Goal: Task Accomplishment & Management: Complete application form

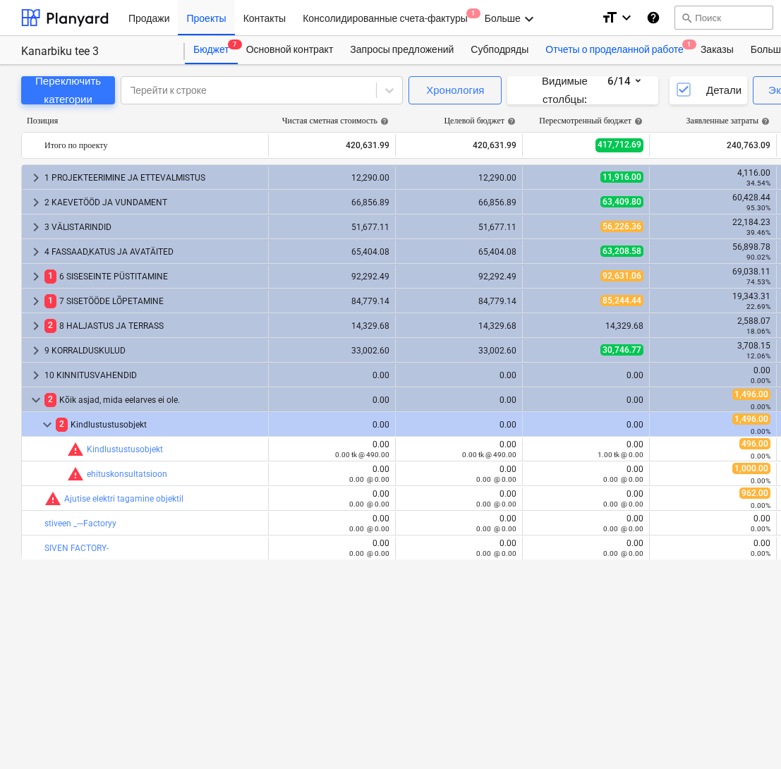
click at [631, 51] on div "Отчеты о проделанной работе 1" at bounding box center [614, 50] width 155 height 28
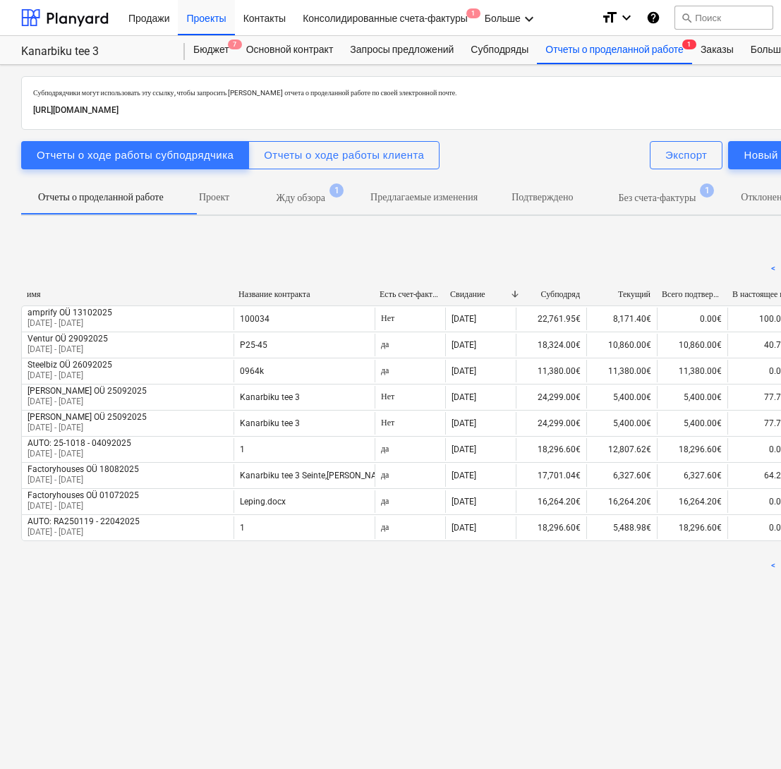
click at [306, 201] on p "Жду обзора" at bounding box center [301, 197] width 49 height 15
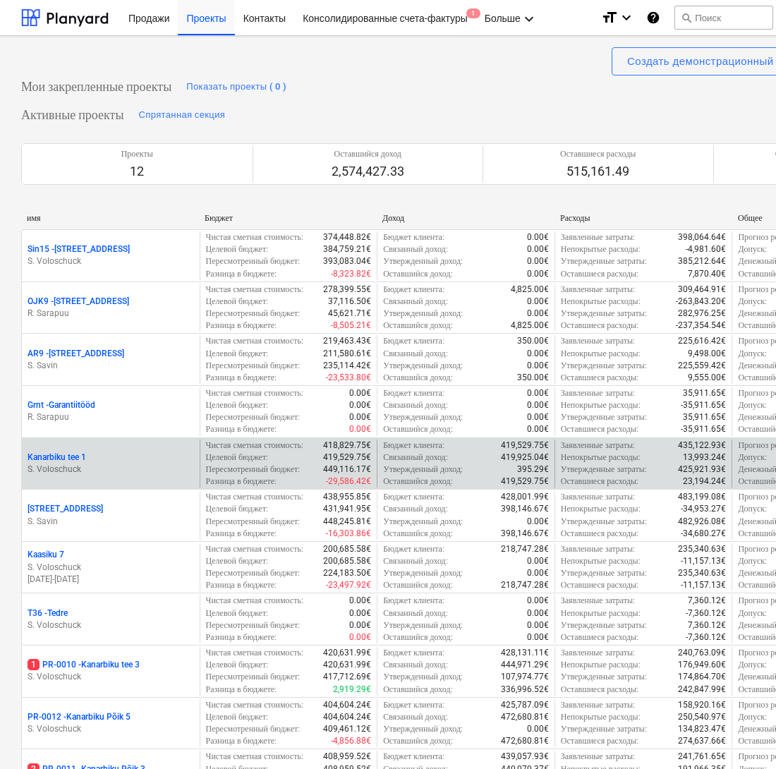
scroll to position [186, 0]
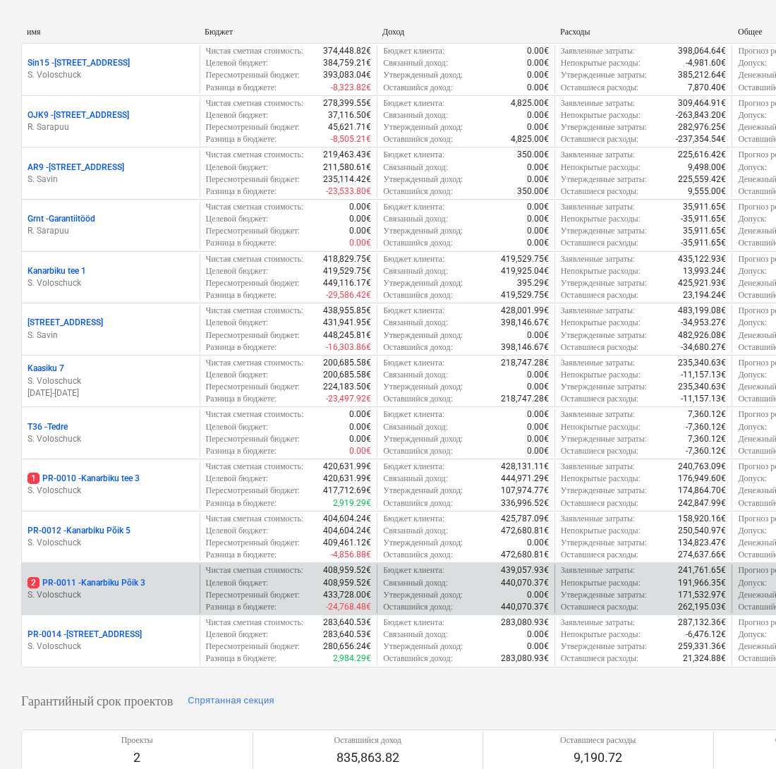
click at [105, 601] on p "S. Voloschuck" at bounding box center [111, 595] width 166 height 12
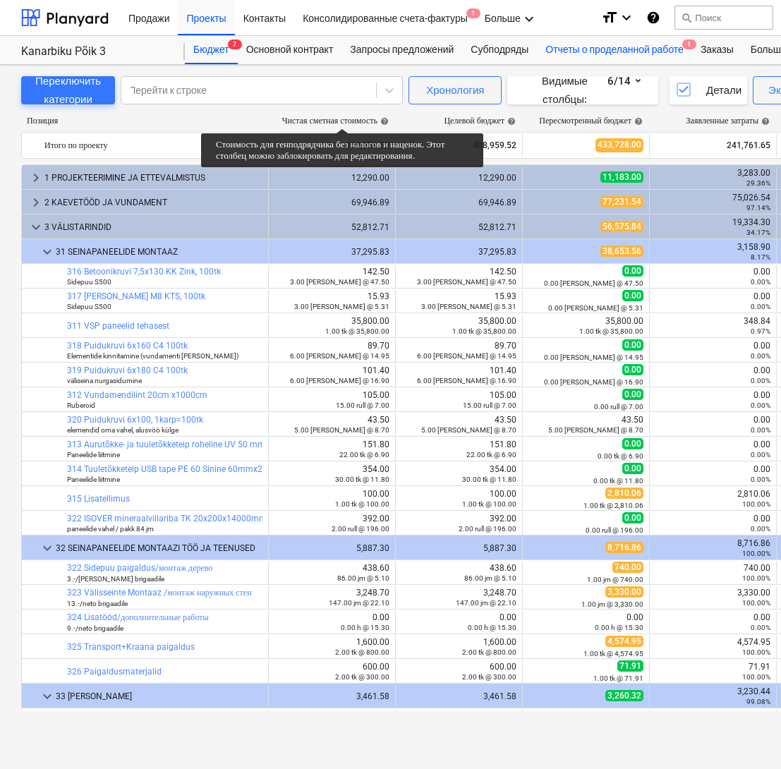
click at [629, 49] on div "Отчеты о проделанной работе 1" at bounding box center [614, 50] width 155 height 28
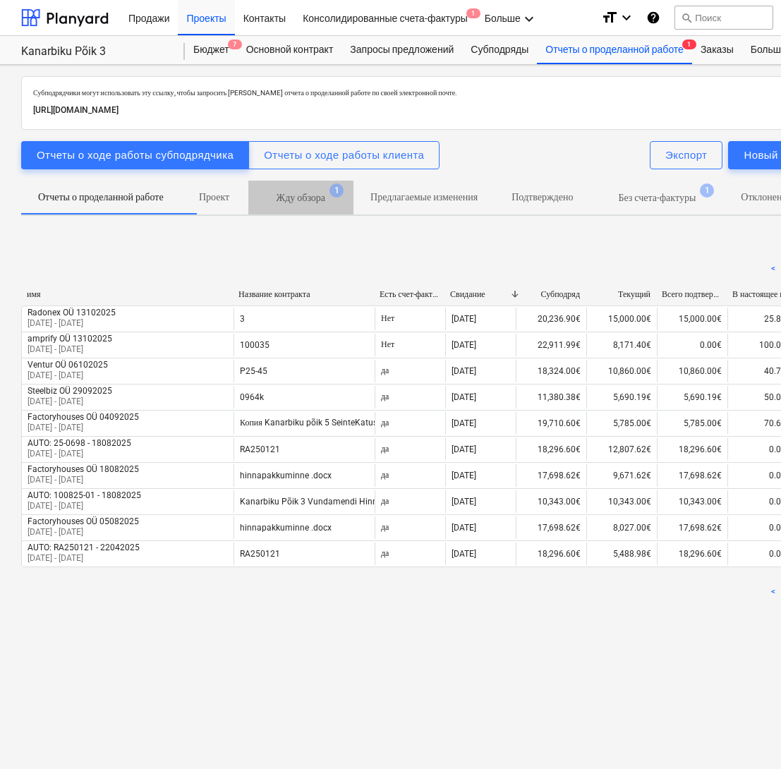
click at [325, 200] on p "Жду обзора" at bounding box center [301, 197] width 49 height 15
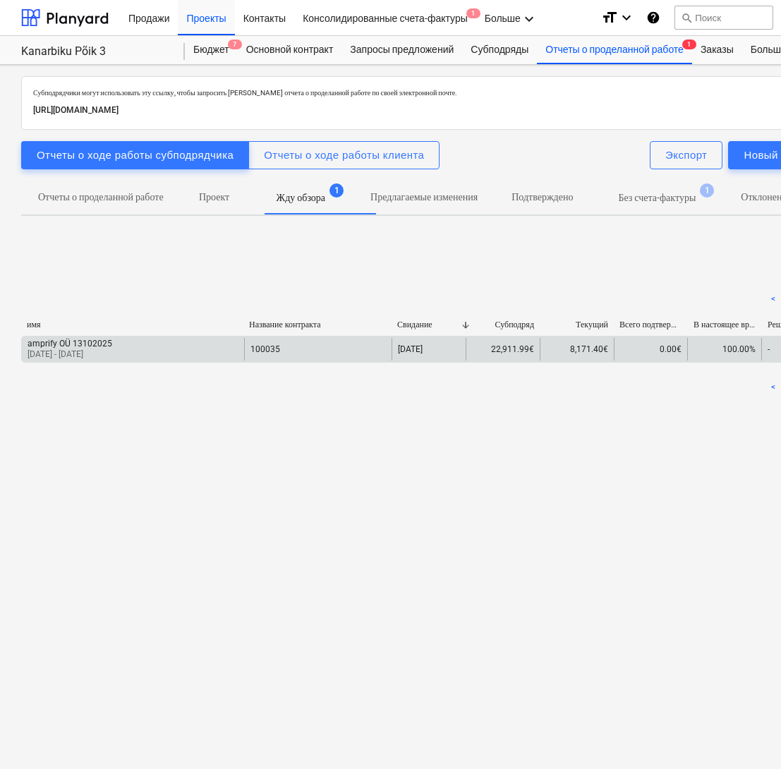
click at [224, 356] on div "amprify OÜ 13102025 [DATE] - [DATE]" at bounding box center [133, 349] width 222 height 23
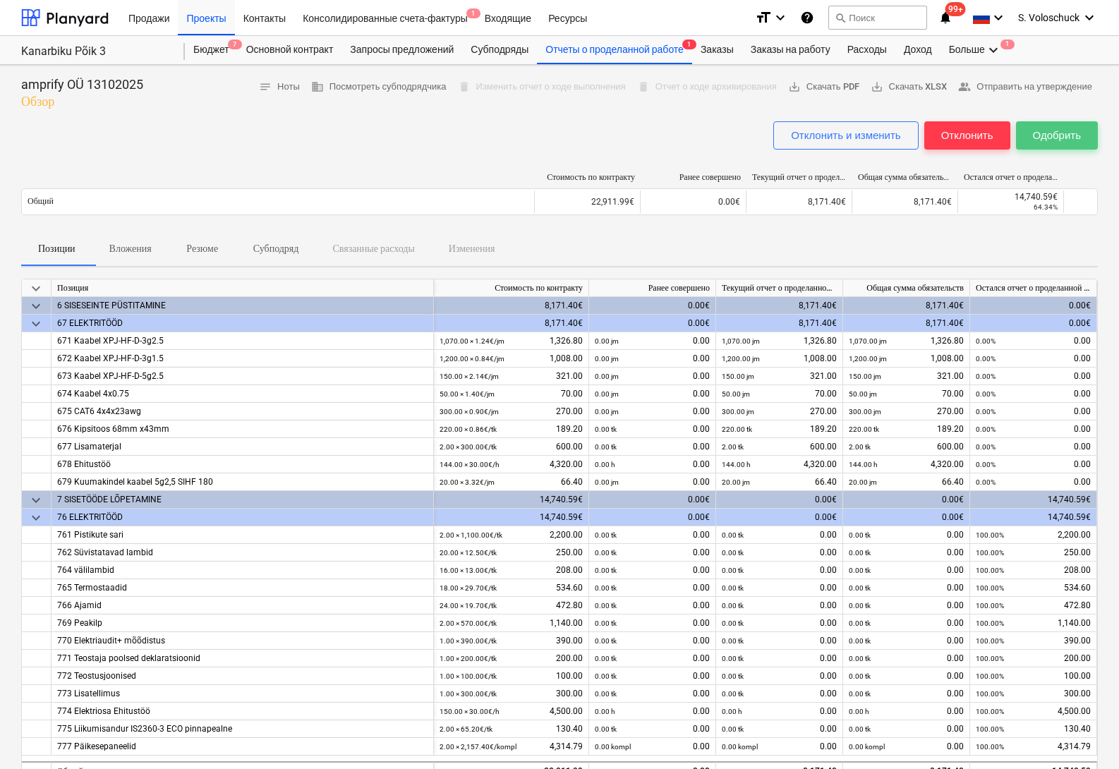
click at [780, 131] on div "Одобрить" at bounding box center [1057, 135] width 48 height 18
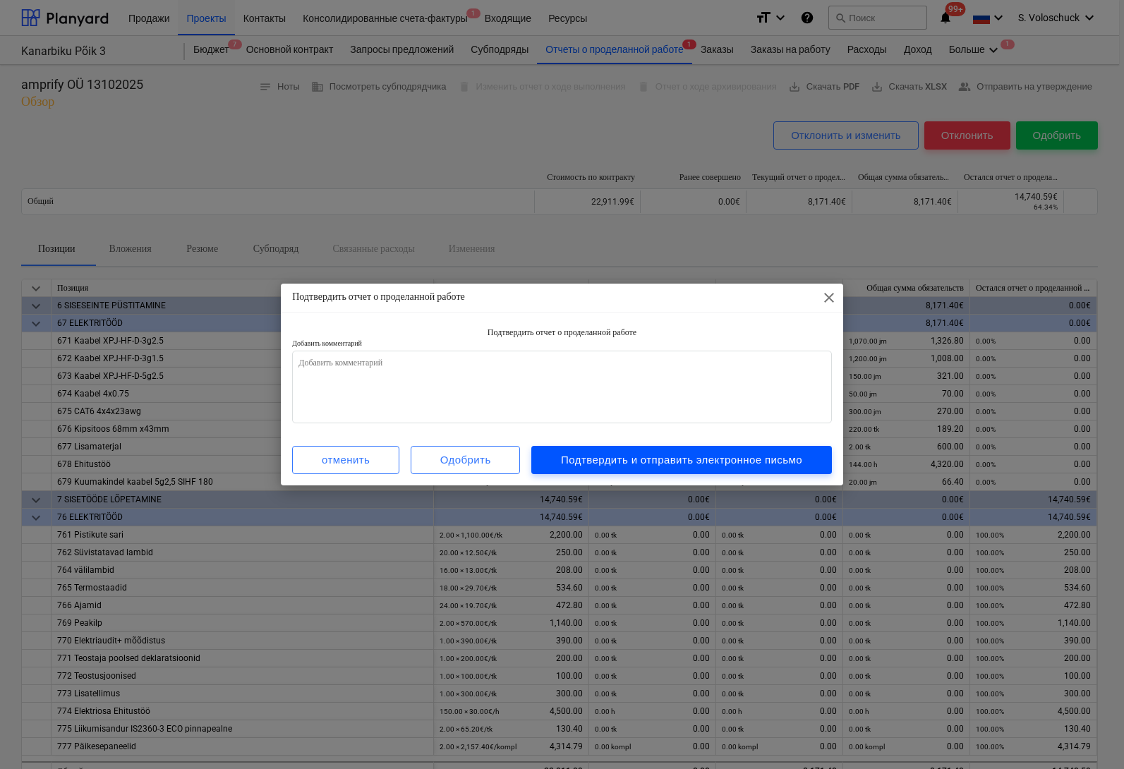
click at [642, 466] on div "Подтвердить и отправить электронное письмо" at bounding box center [681, 460] width 241 height 18
type textarea "x"
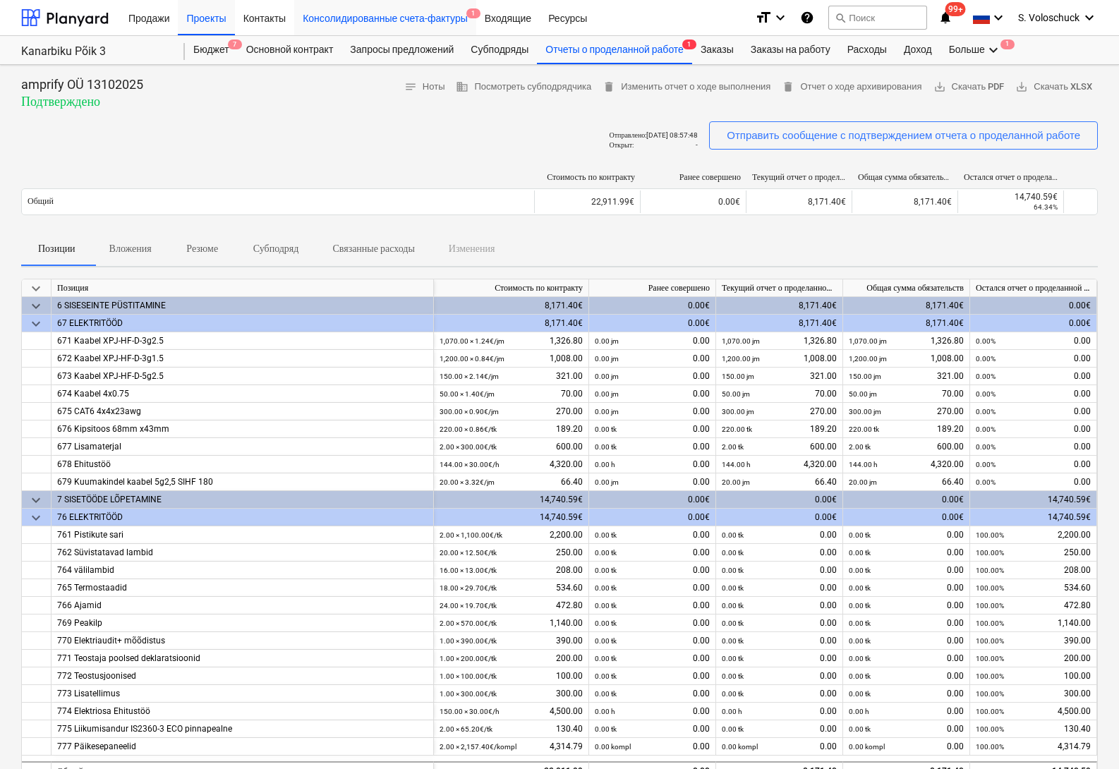
click at [450, 17] on div "Консолидированные счета-фактуры 1" at bounding box center [385, 17] width 182 height 36
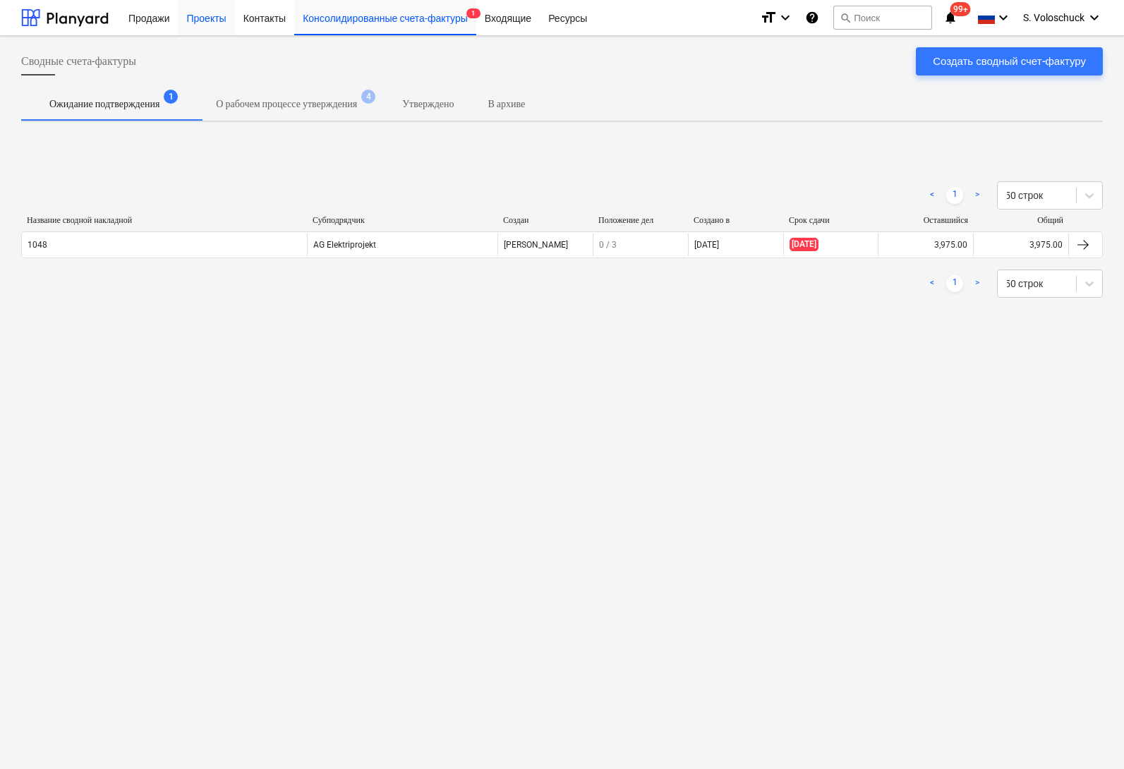
click at [205, 12] on div "Проекты" at bounding box center [206, 17] width 56 height 36
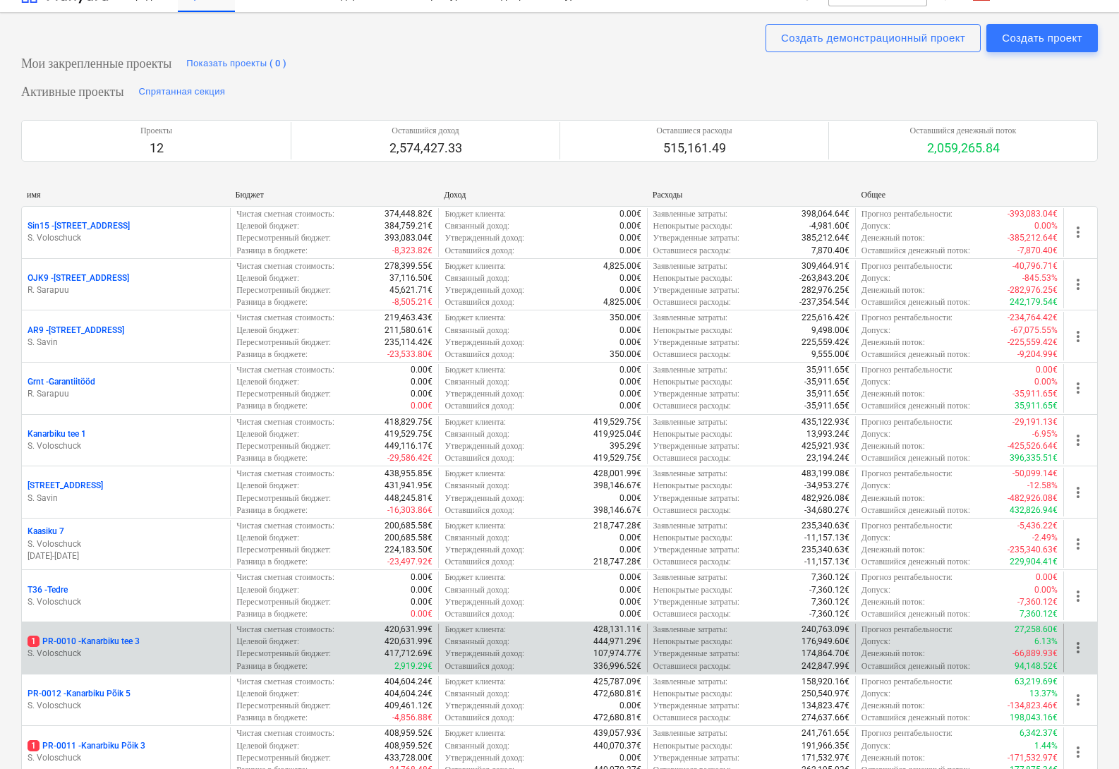
scroll to position [68, 0]
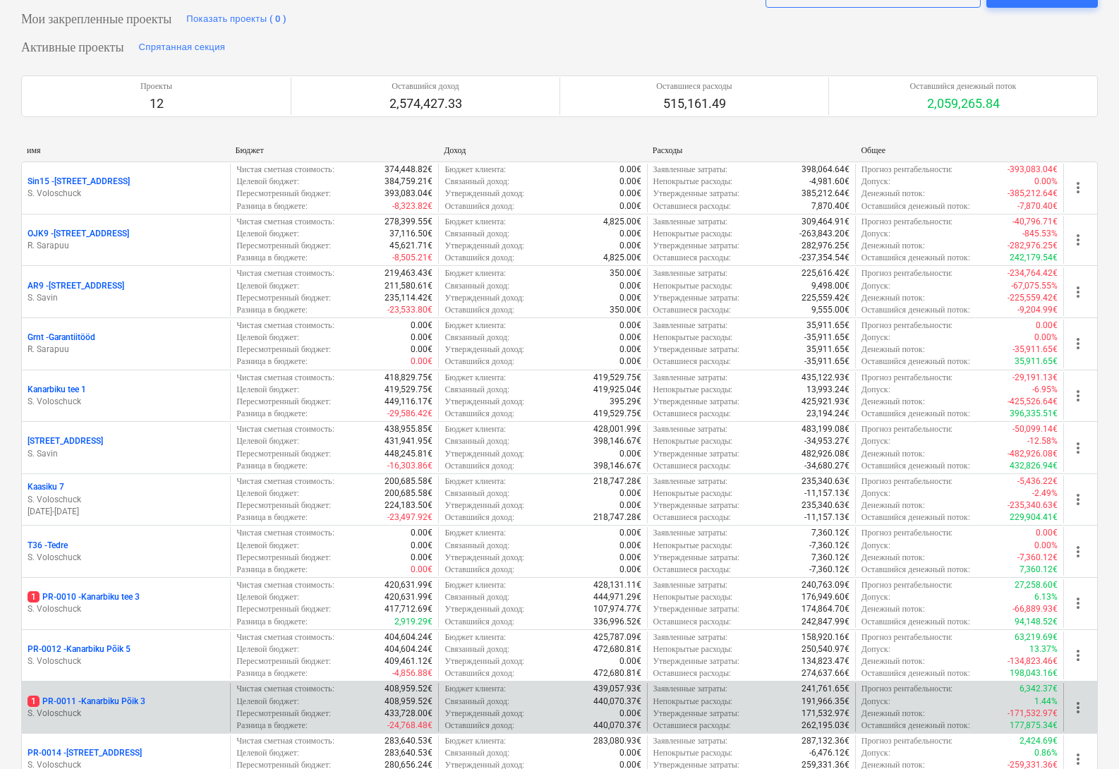
click at [170, 694] on div "1 PR-0011 - Kanarbiku Põik 3 S. Voloschuck" at bounding box center [126, 707] width 208 height 49
click at [131, 696] on p "1 PR-0011 - Kanarbiku Põik 3" at bounding box center [87, 702] width 118 height 12
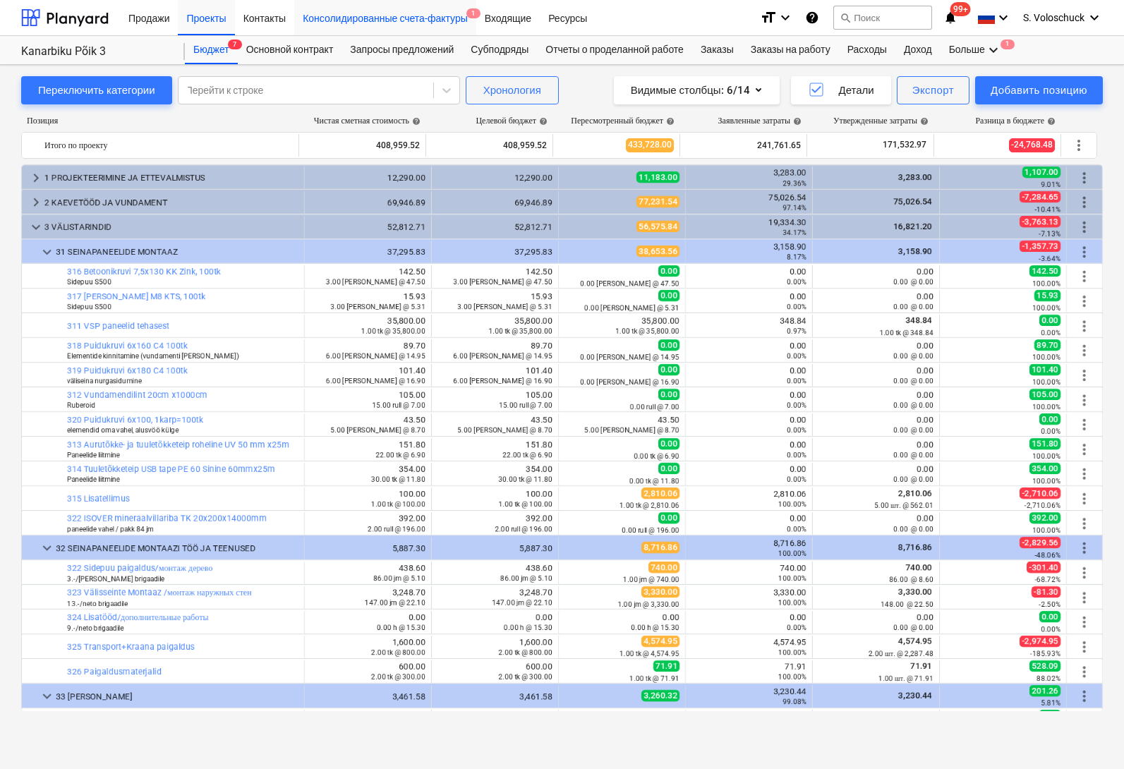
click at [433, 22] on div "Консолидированные счета-фактуры 1" at bounding box center [385, 17] width 182 height 36
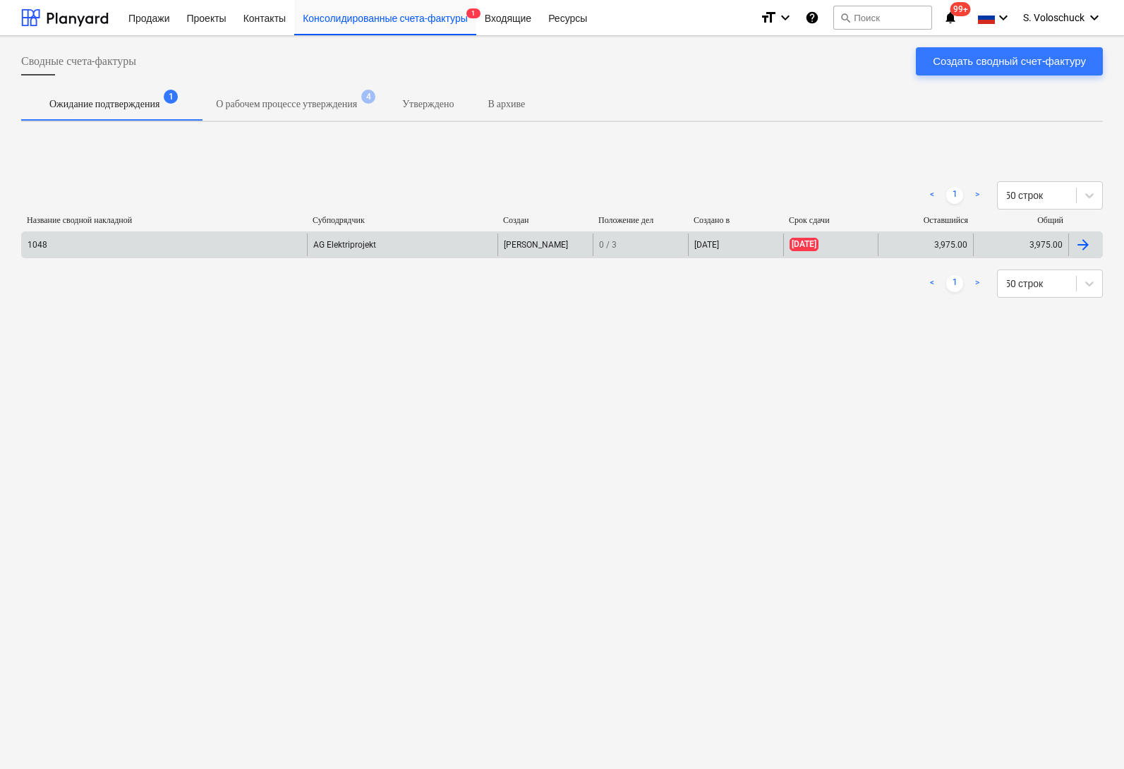
click at [460, 247] on div "AG Elektriprojekt" at bounding box center [402, 245] width 190 height 23
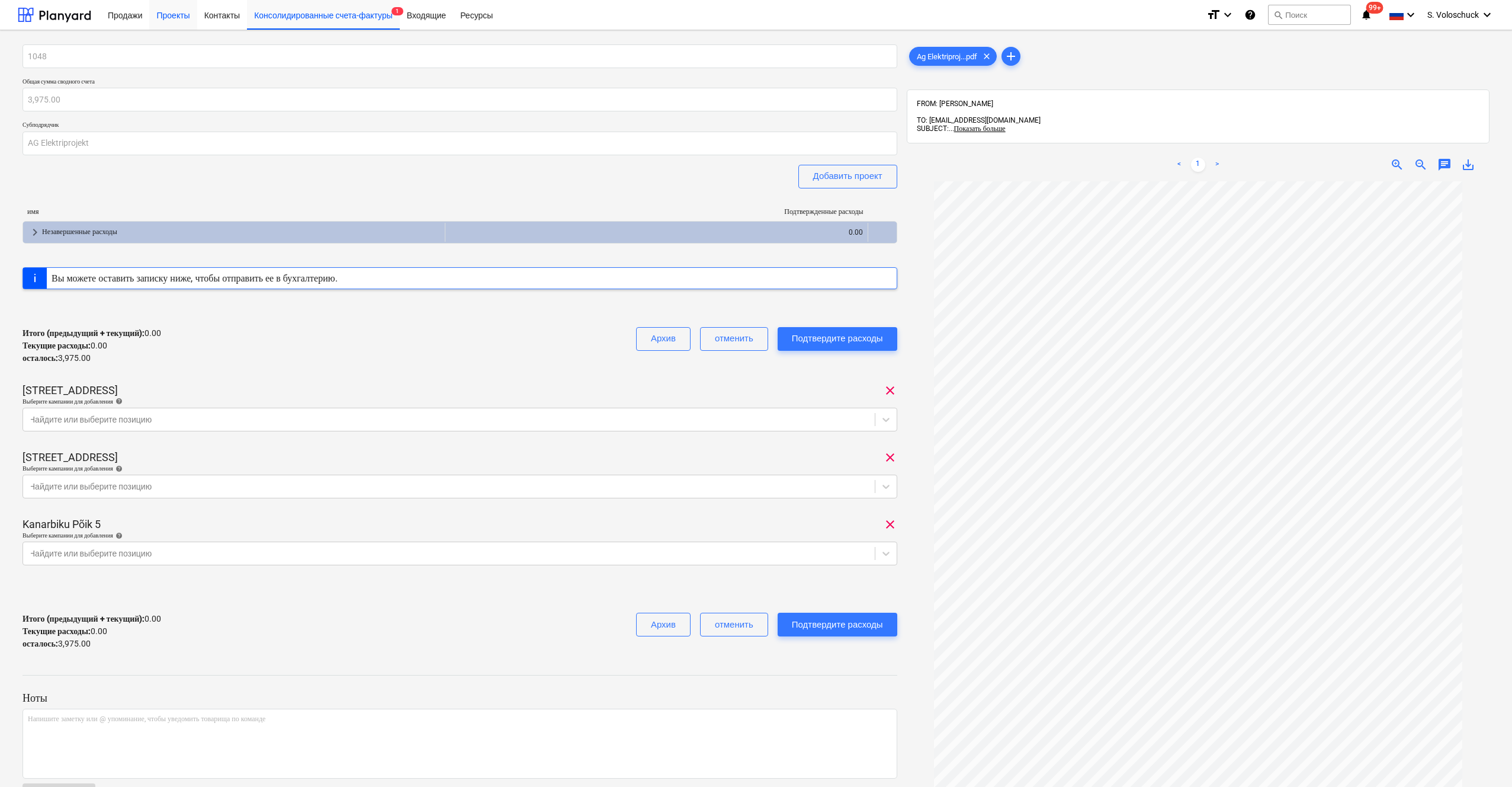
click at [185, 15] on div "Проекты" at bounding box center [173, 14] width 47 height 30
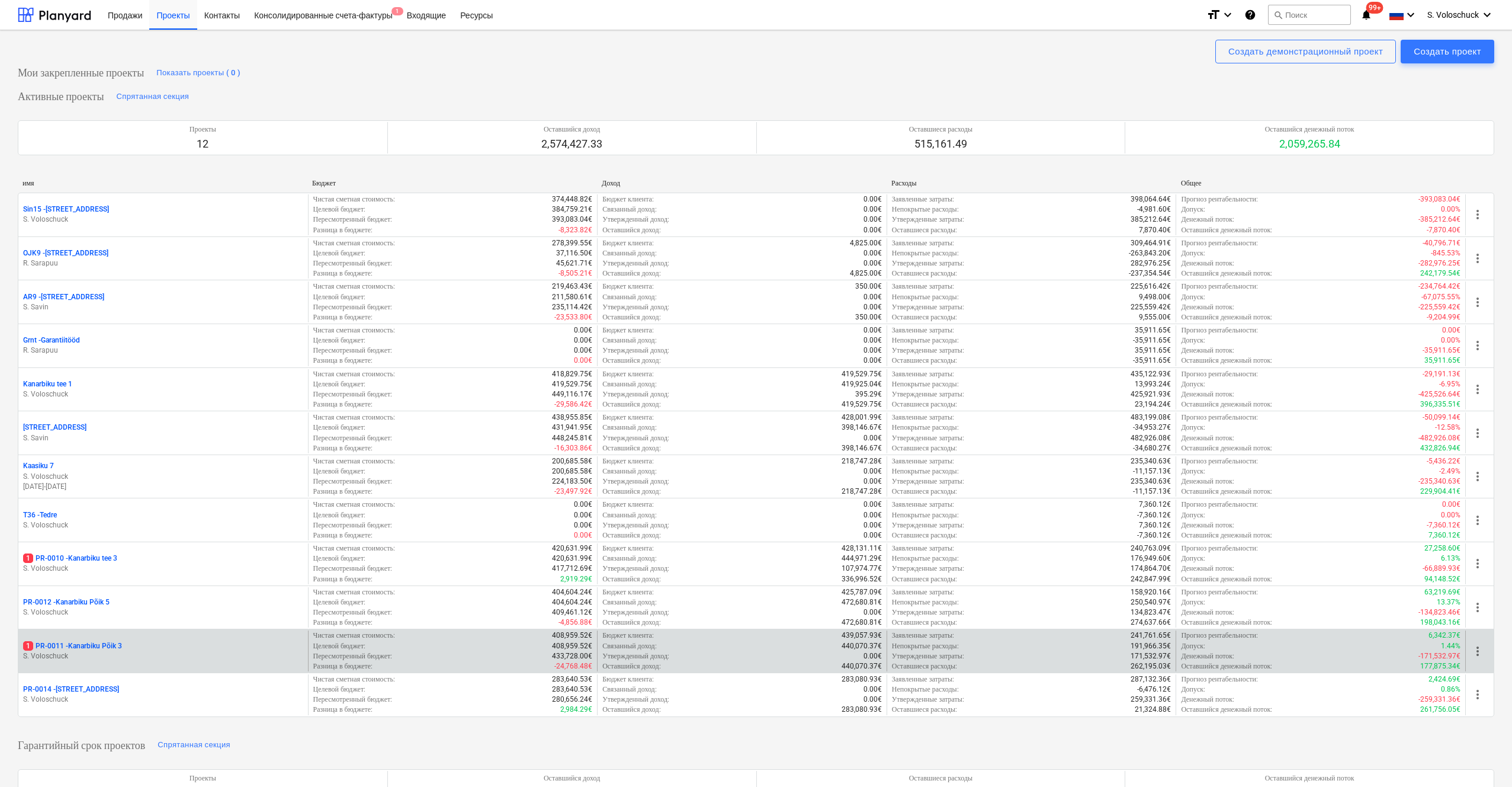
click at [102, 643] on p "1 PR-0011 - Kanarbiku Põik 3" at bounding box center [73, 646] width 99 height 10
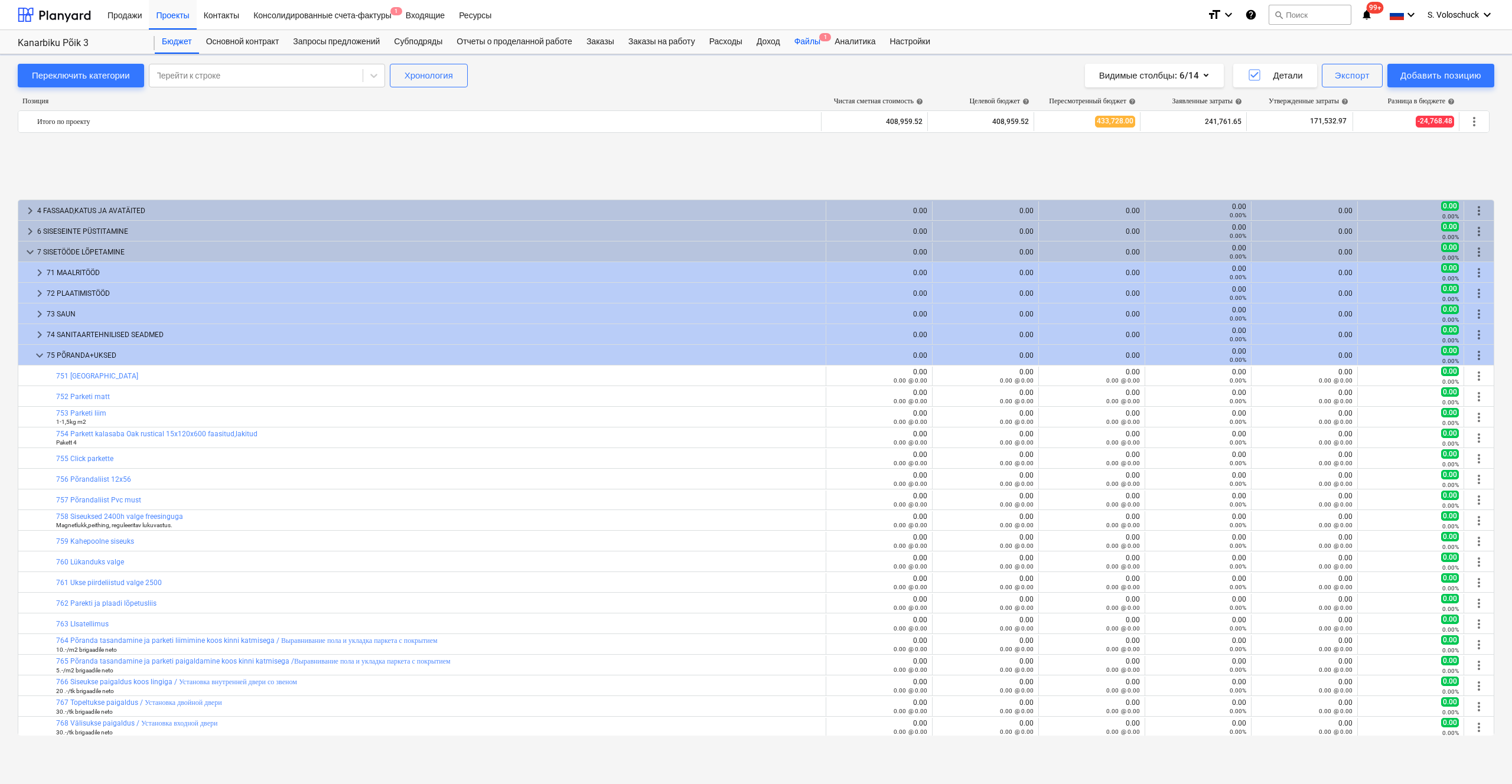
click at [653, 41] on div "Файлы 1" at bounding box center [807, 42] width 40 height 23
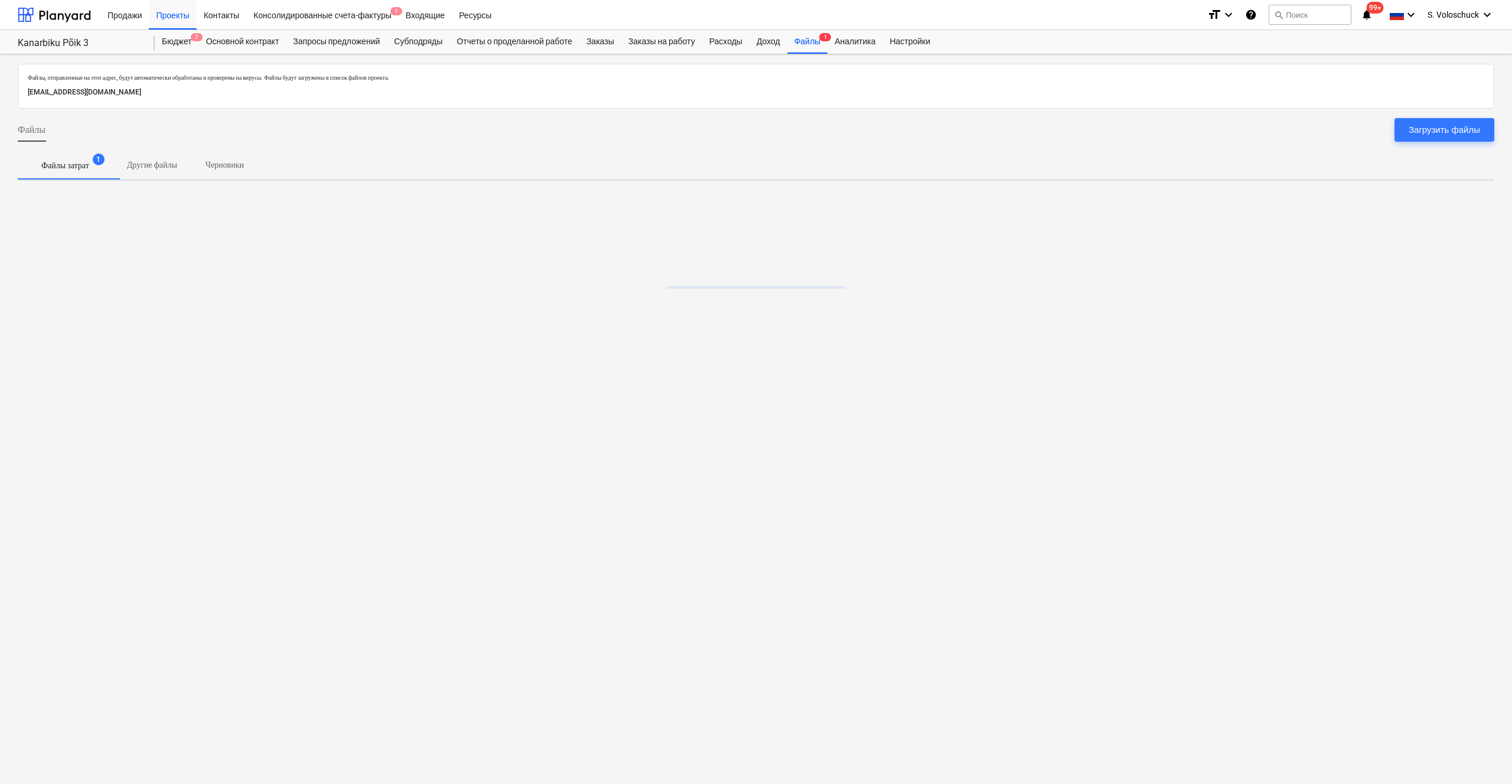
click at [653, 41] on div "Файлы 1" at bounding box center [807, 42] width 40 height 23
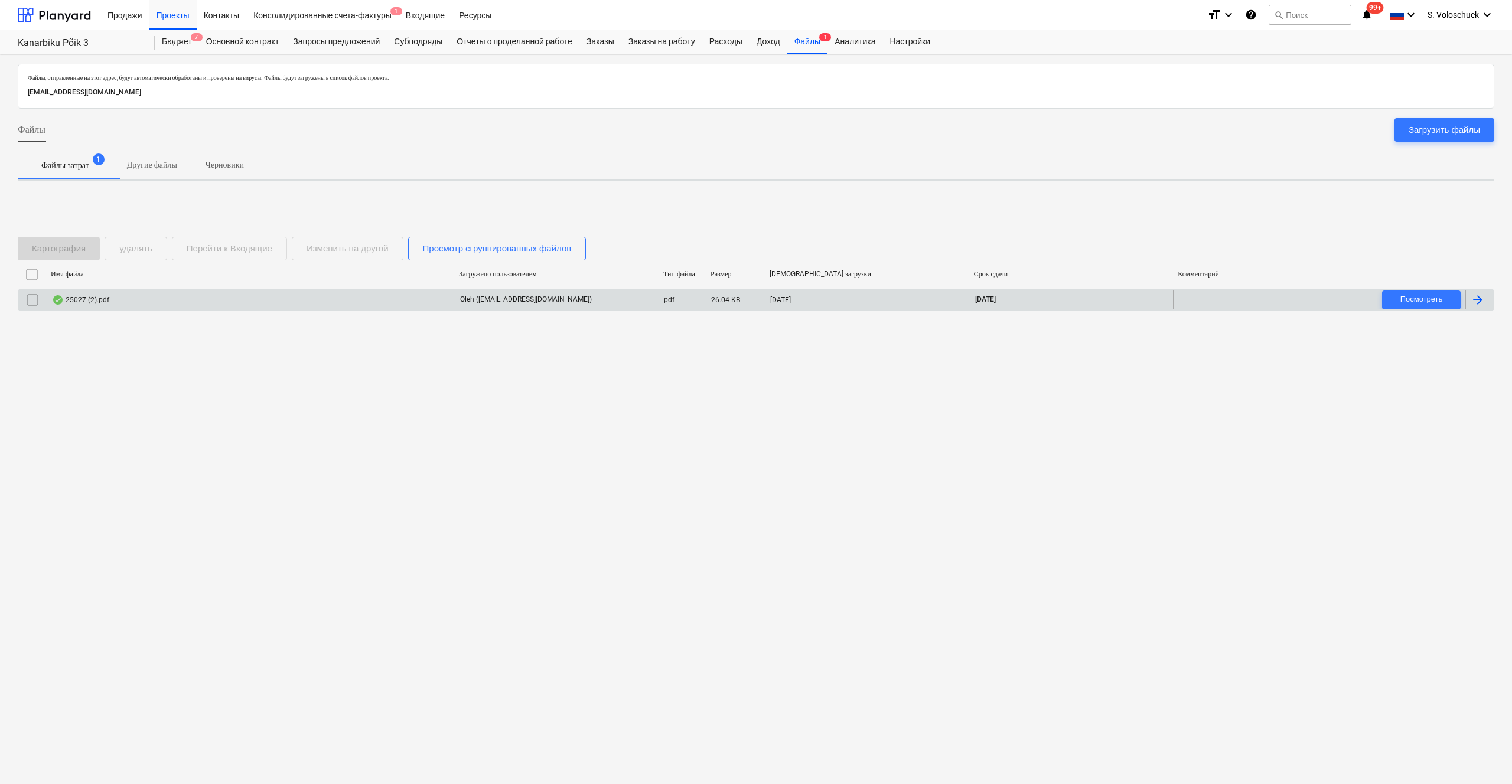
click at [558, 300] on p "Oleh ([EMAIL_ADDRESS][DOMAIN_NAME])" at bounding box center [526, 300] width 131 height 10
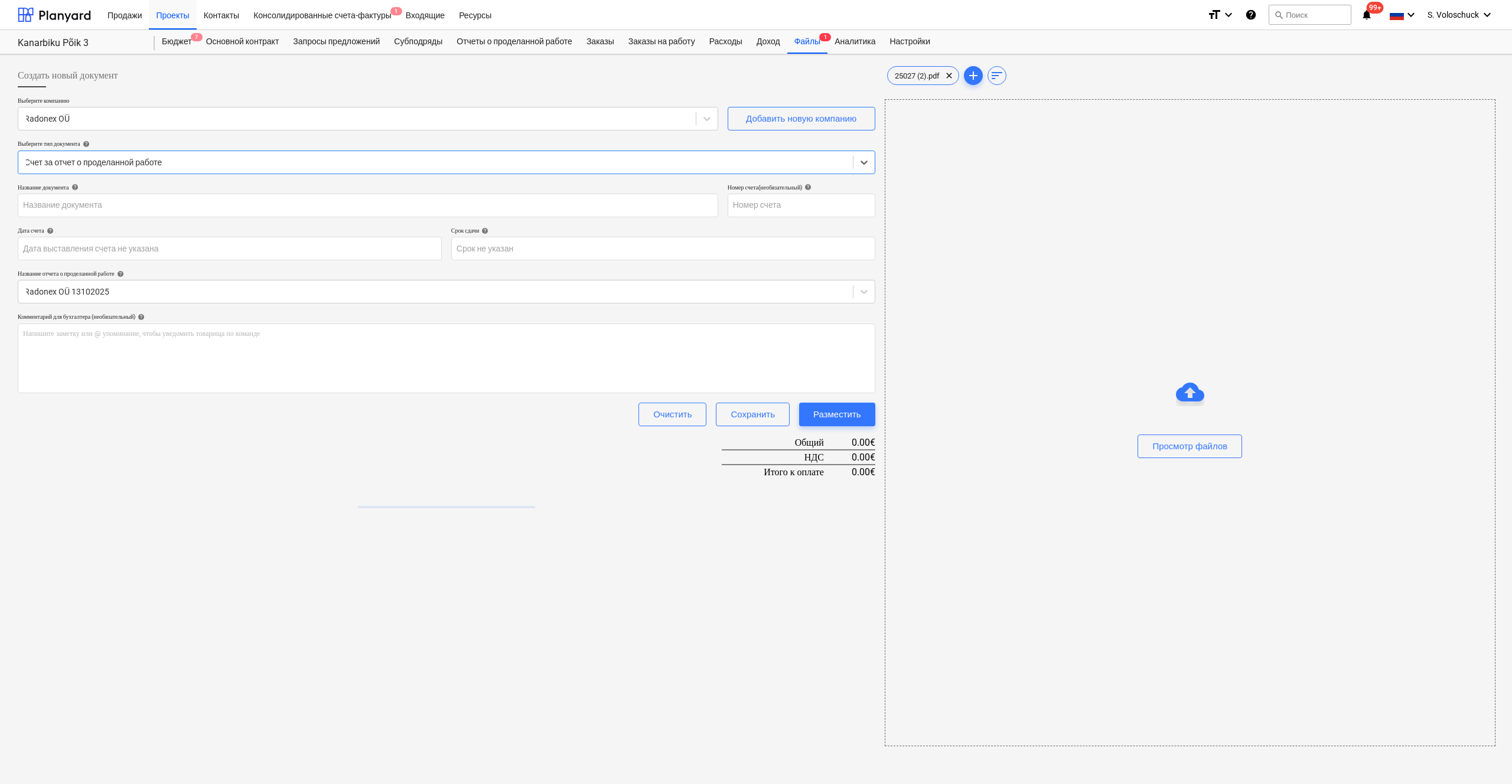
type input "25027"
type input "[DATE]"
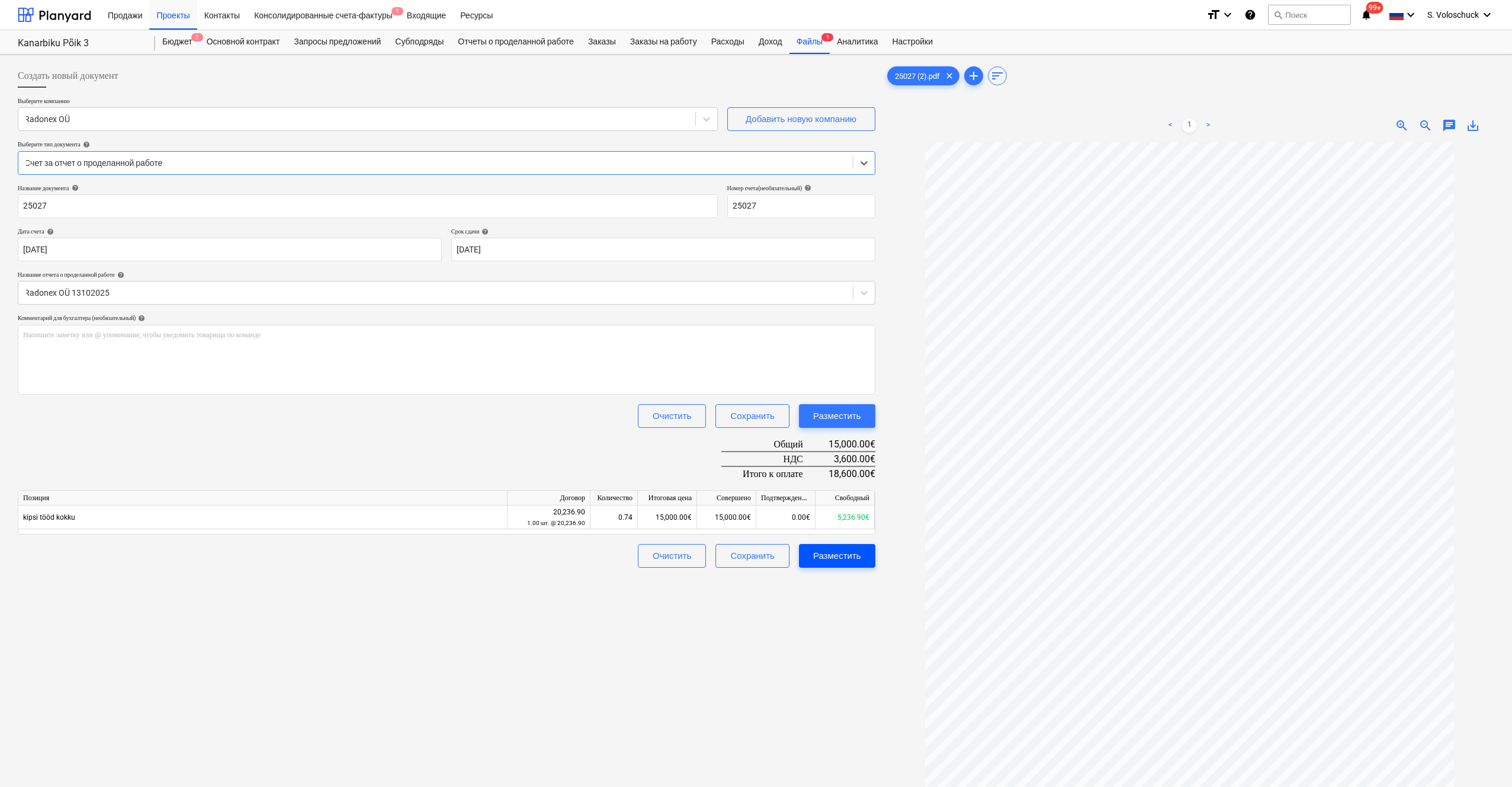
click at [655, 554] on div "Разместить" at bounding box center [837, 556] width 48 height 15
